Goal: Task Accomplishment & Management: Use online tool/utility

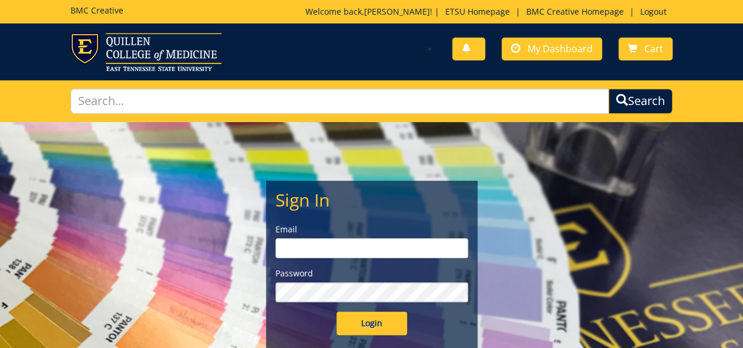
type input "[PERSON_NAME][EMAIL_ADDRESS][DOMAIN_NAME]"
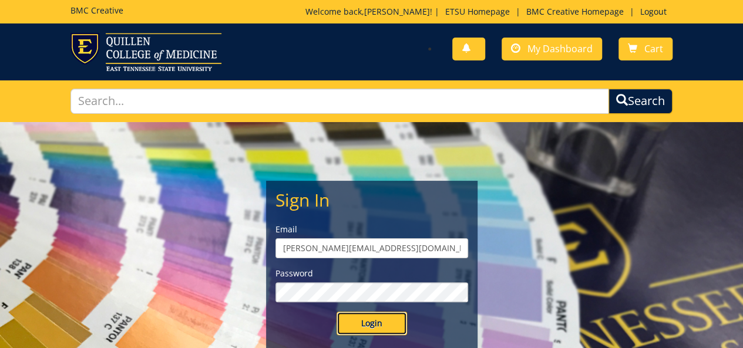
click at [368, 314] on input "Login" at bounding box center [372, 324] width 71 height 24
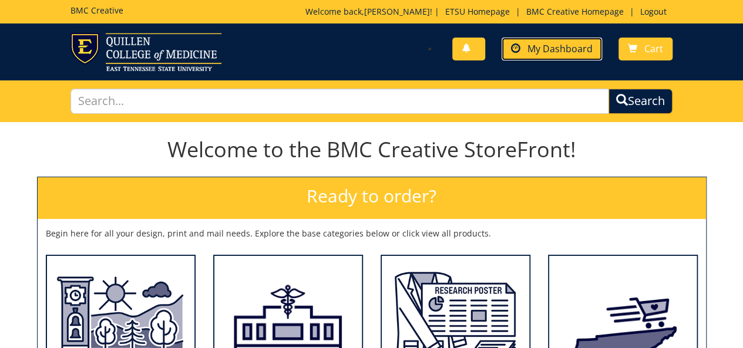
click at [549, 51] on span "My Dashboard" at bounding box center [560, 48] width 65 height 13
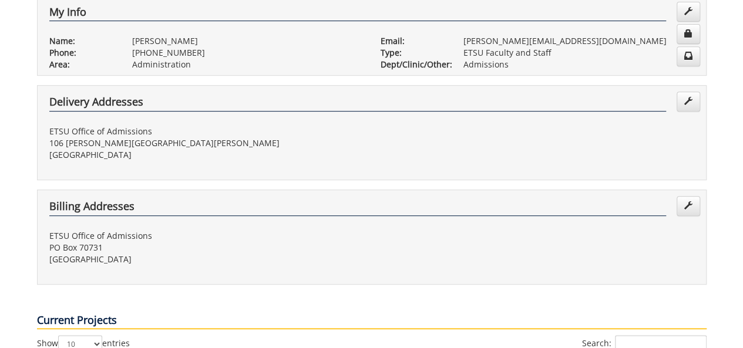
scroll to position [470, 0]
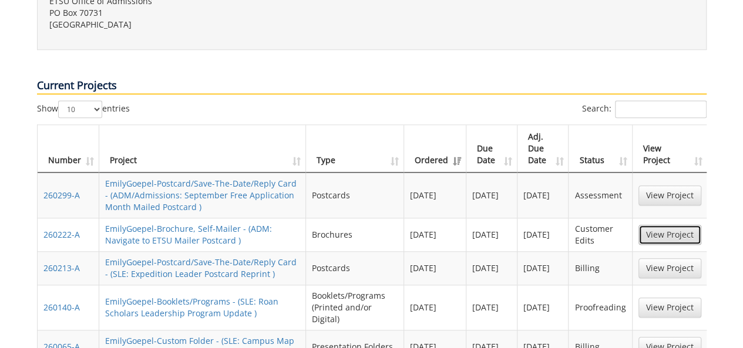
click at [672, 225] on link "View Project" at bounding box center [670, 235] width 63 height 20
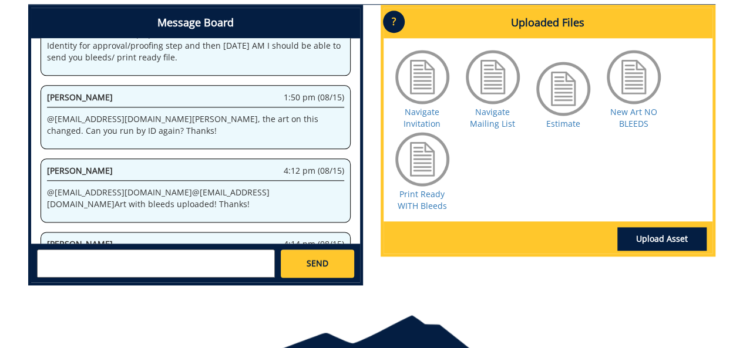
scroll to position [999, 0]
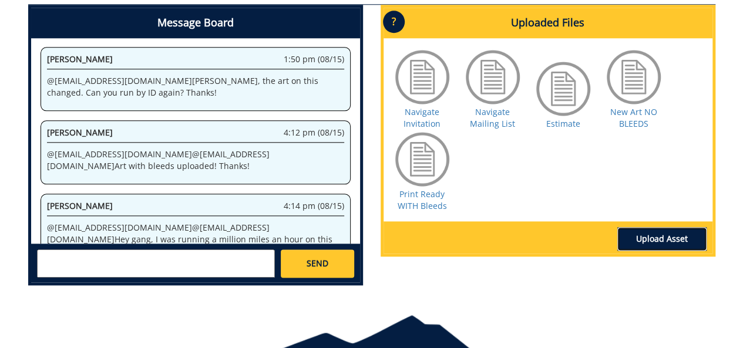
click at [662, 240] on link "Upload Asset" at bounding box center [661, 239] width 89 height 24
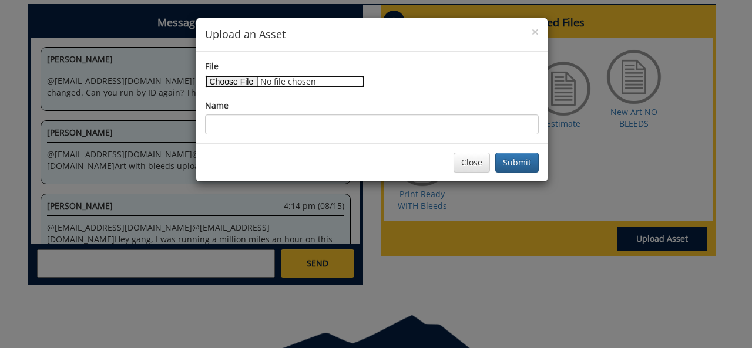
click at [253, 82] on input "File" at bounding box center [285, 81] width 160 height 13
type input "C:\fakepath\ETSU Navigate 6x11 Postcard - Print Ready with Bleeds (1).pdf"
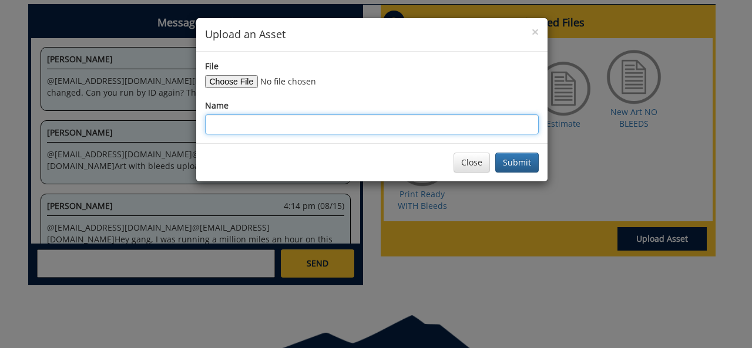
click at [269, 125] on input "Name" at bounding box center [372, 125] width 334 height 20
type input "Print-Ready Bleeds AND LOGO"
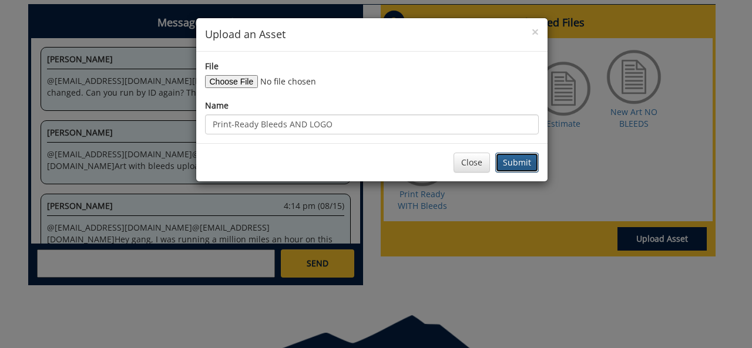
click at [509, 158] on button "Submit" at bounding box center [516, 163] width 43 height 20
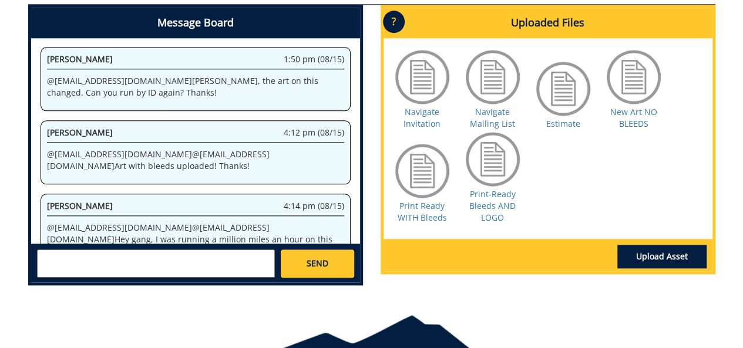
click at [139, 256] on textarea at bounding box center [156, 264] width 238 height 28
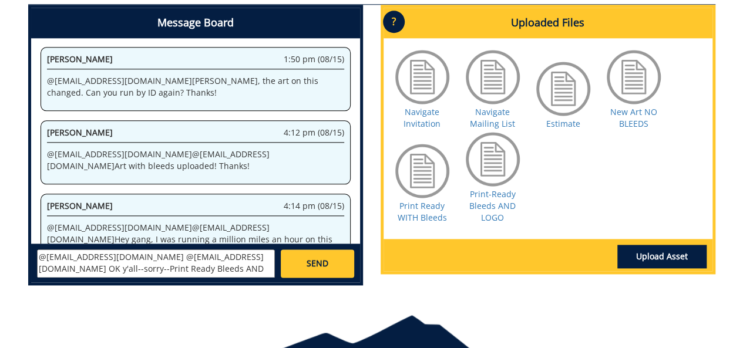
drag, startPoint x: 39, startPoint y: 267, endPoint x: 49, endPoint y: 269, distance: 10.8
click at [40, 267] on textarea "@[EMAIL_ADDRESS][DOMAIN_NAME] @[EMAIL_ADDRESS][DOMAIN_NAME] OK y'all--sorry--Pr…" at bounding box center [156, 264] width 238 height 28
click at [208, 270] on textarea "@[EMAIL_ADDRESS][DOMAIN_NAME] @[EMAIL_ADDRESS][DOMAIN_NAME] OK y'all--sorry--"P…" at bounding box center [156, 264] width 238 height 28
click at [244, 259] on textarea "@[EMAIL_ADDRESS][DOMAIN_NAME] @[EMAIL_ADDRESS][DOMAIN_NAME] OK y'all--sorry--"P…" at bounding box center [156, 264] width 238 height 28
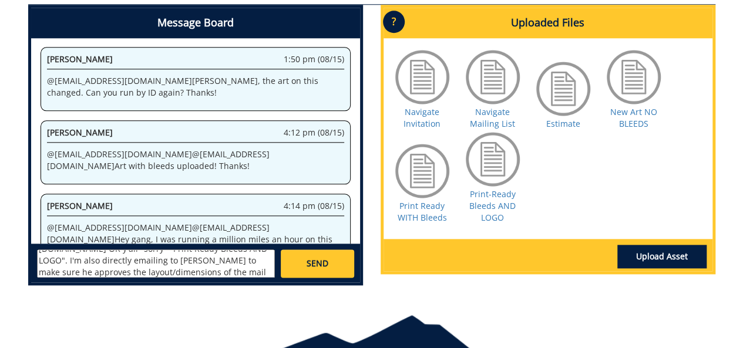
type textarea "@[EMAIL_ADDRESS][DOMAIN_NAME] @[EMAIL_ADDRESS][DOMAIN_NAME] OK y'all--sorry--"P…"
click at [341, 263] on link "SEND" at bounding box center [317, 264] width 73 height 28
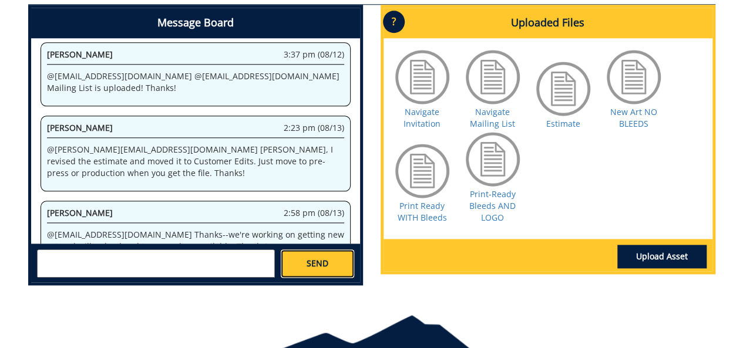
scroll to position [11255, 0]
